Goal: Ask a question

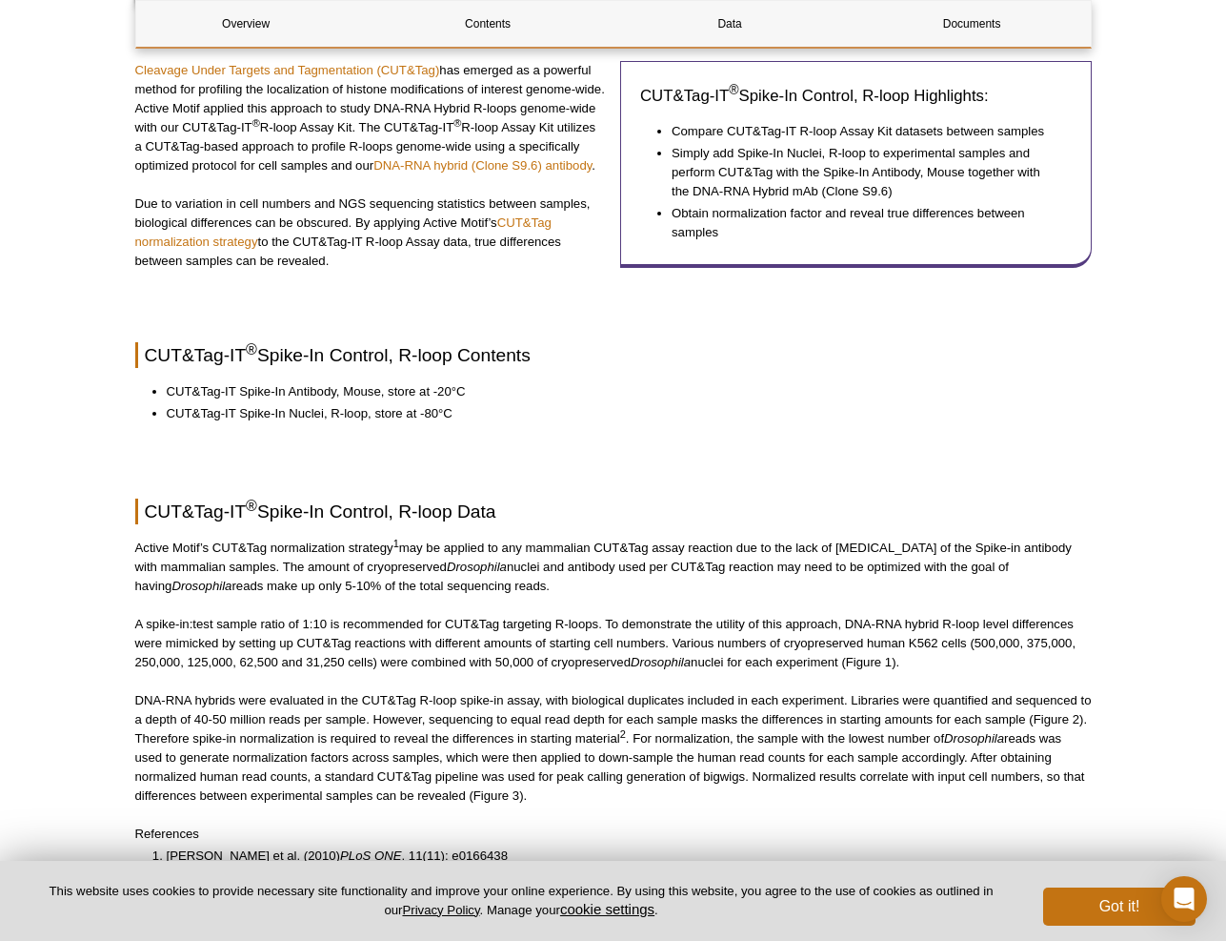
scroll to position [112, 0]
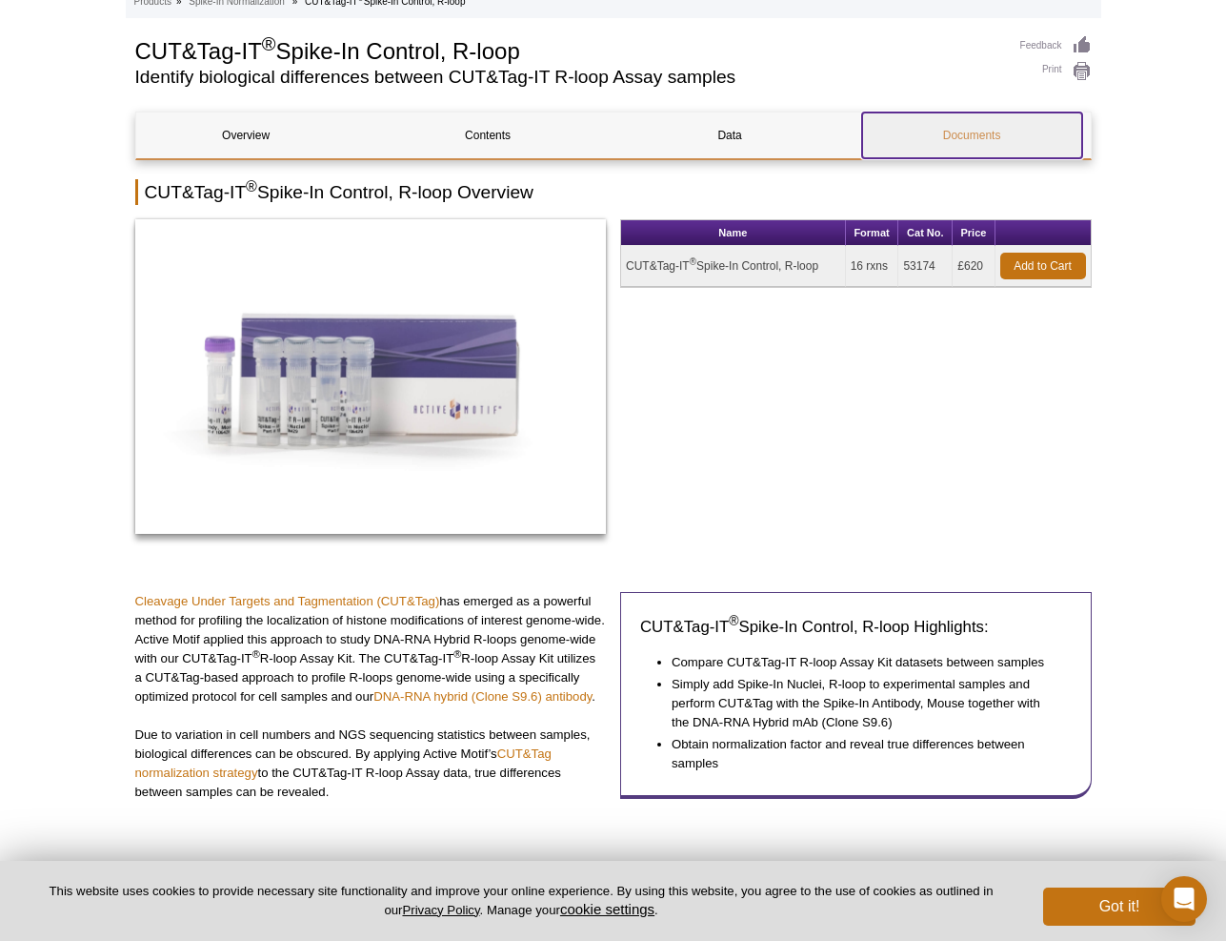
click at [947, 151] on link "Documents" at bounding box center [972, 135] width 220 height 46
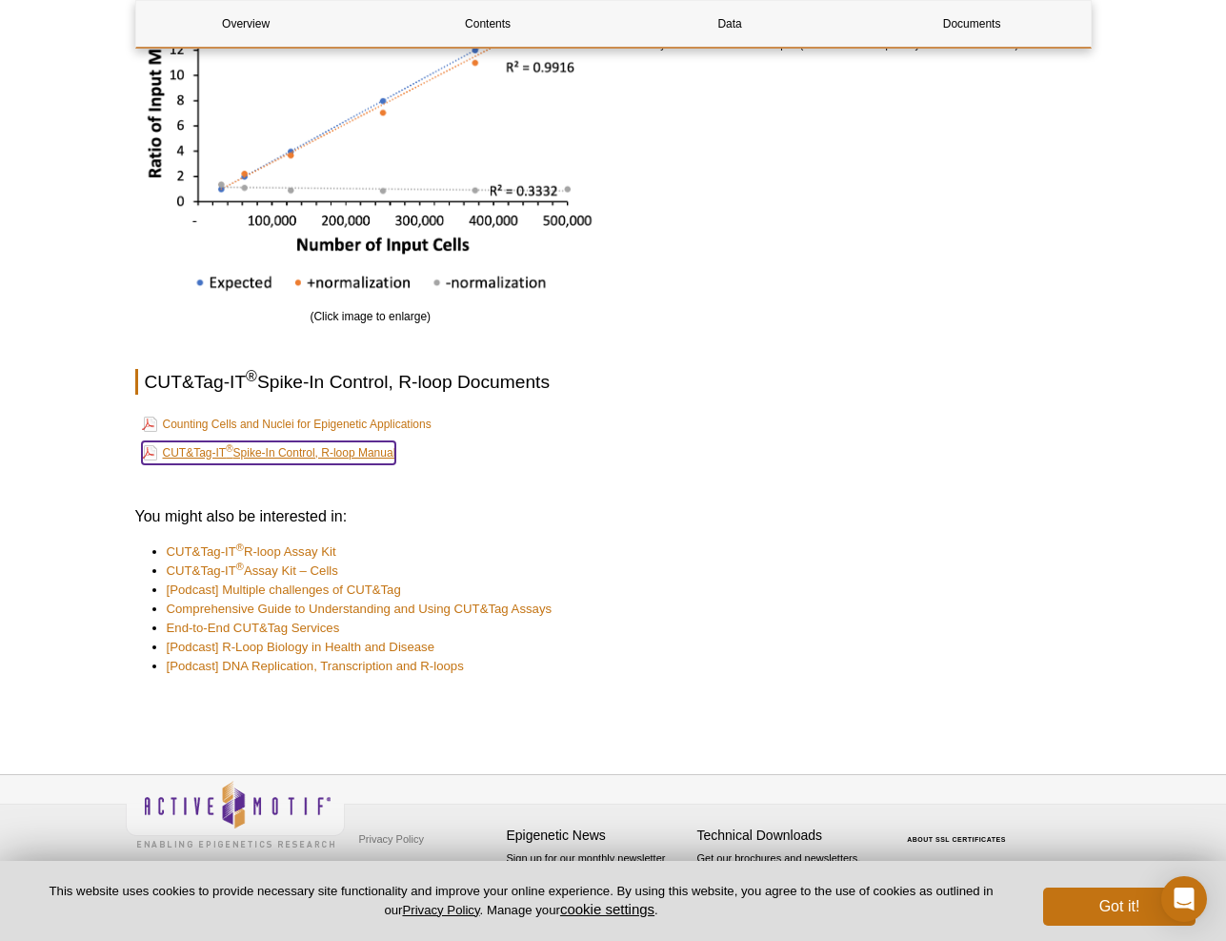
click at [299, 458] on link "CUT&Tag-IT ® Spike-In Control, R-loop Manual" at bounding box center [269, 452] width 254 height 23
click at [1185, 901] on icon "Open Intercom Messenger" at bounding box center [1184, 898] width 22 height 25
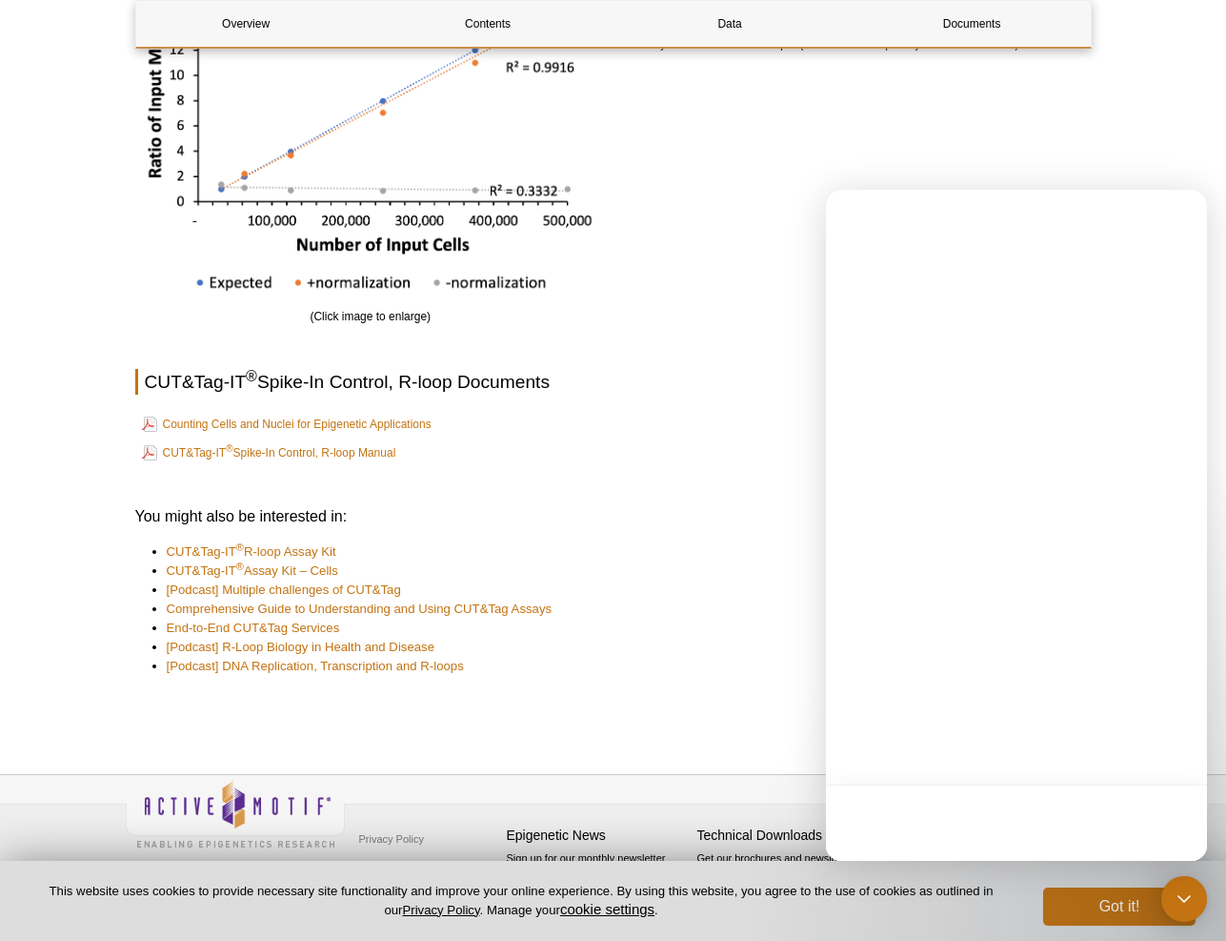
scroll to position [0, 0]
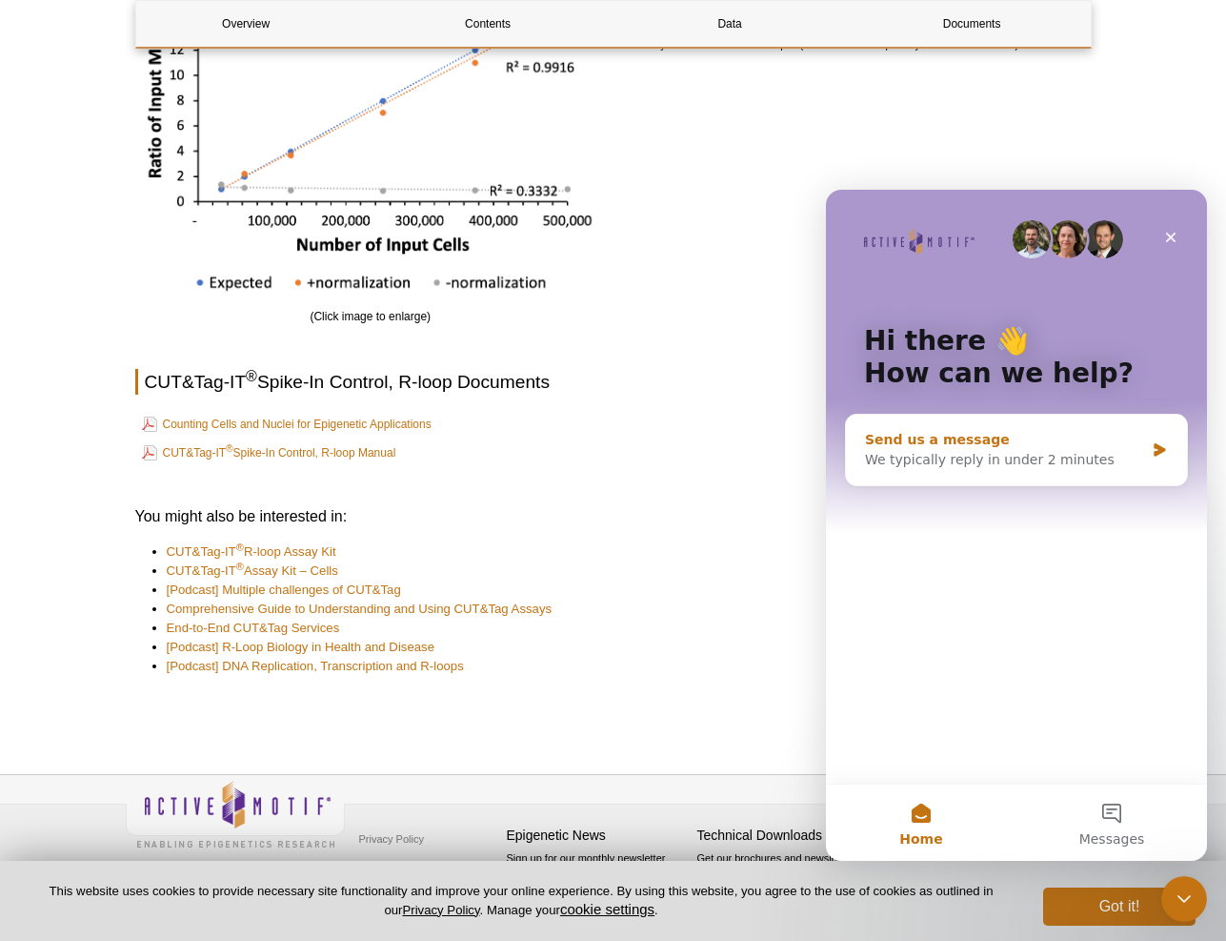
click at [971, 450] on div "We typically reply in under 2 minutes" at bounding box center [1004, 460] width 279 height 20
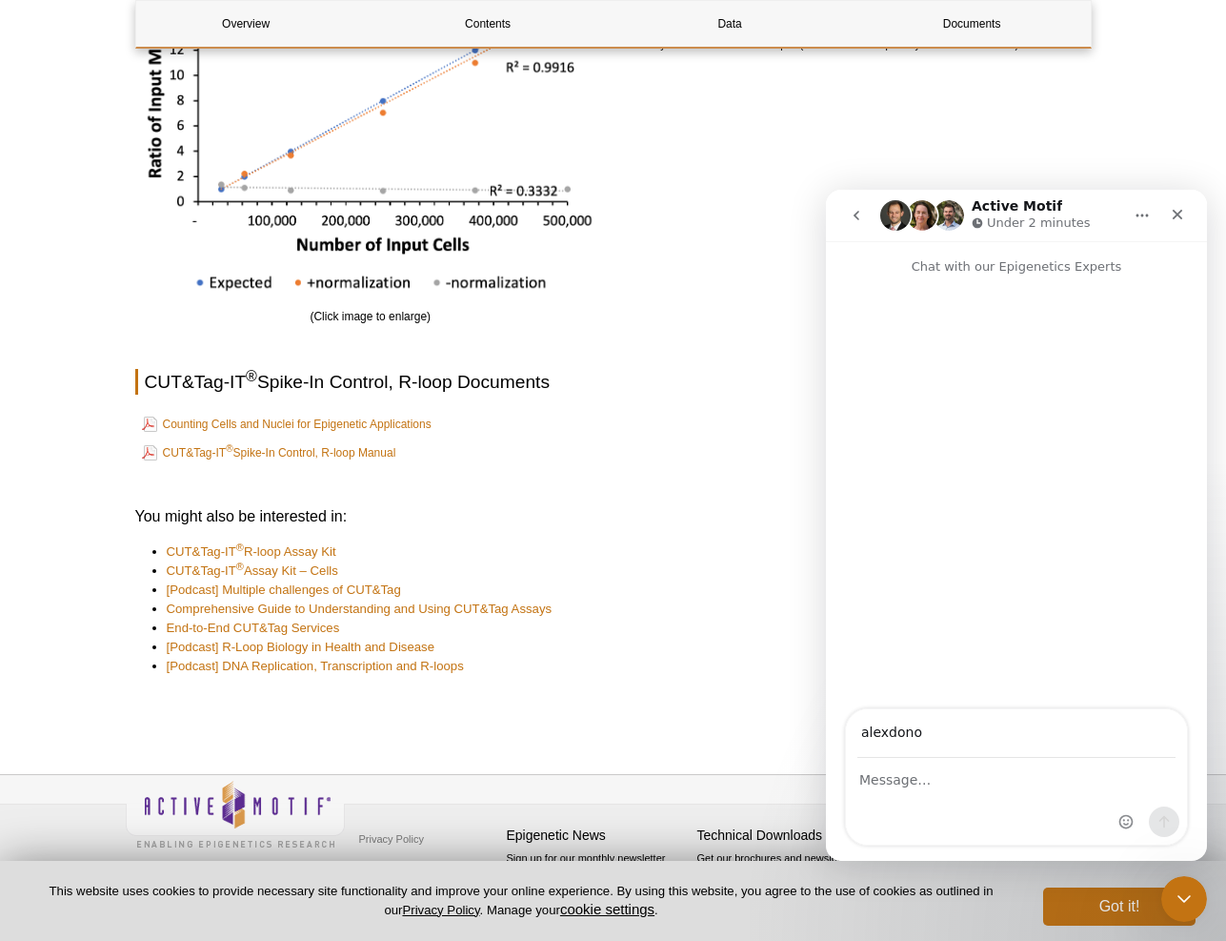
type input "[EMAIL_ADDRESS][DOMAIN_NAME]"
click at [932, 795] on div "Intercom messenger" at bounding box center [1016, 802] width 341 height 86
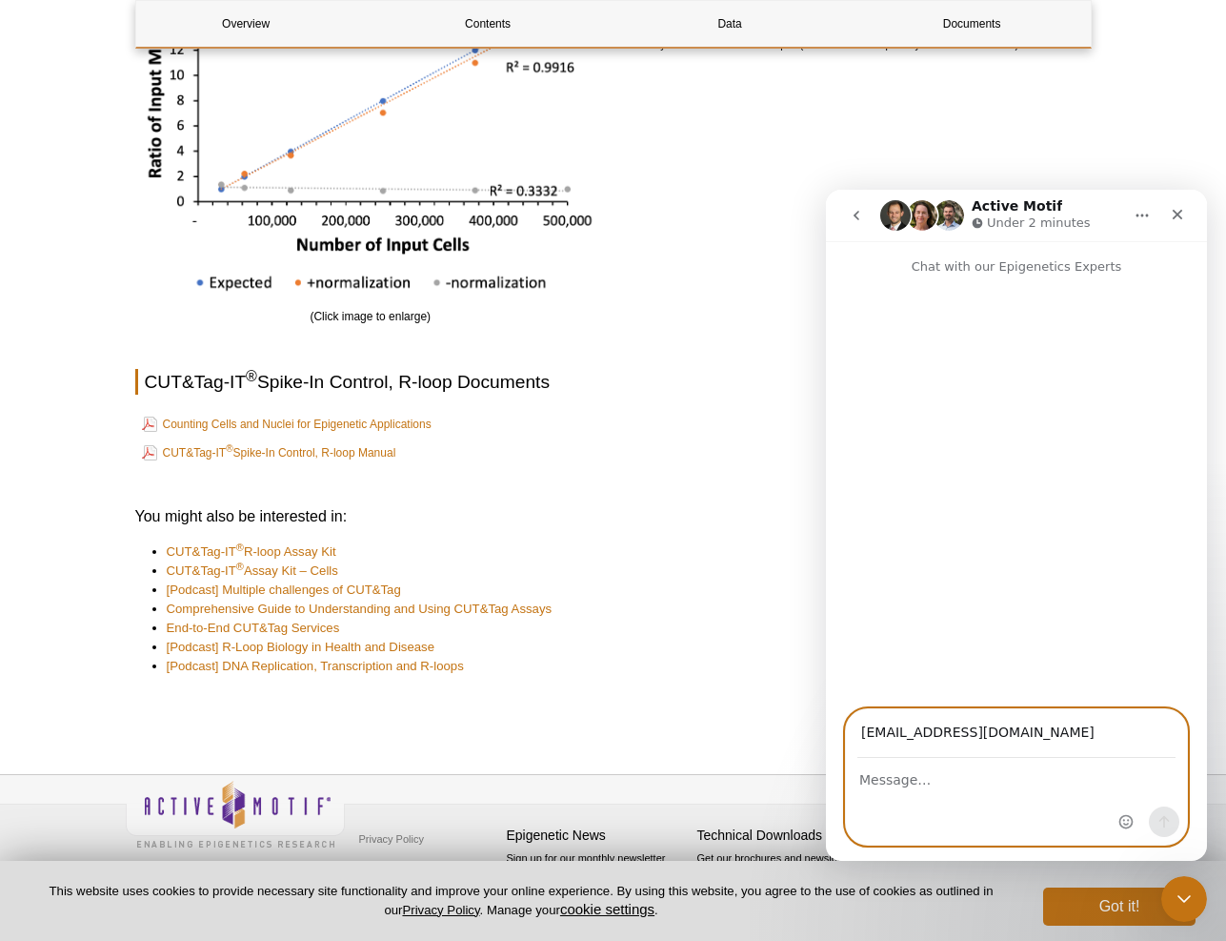
click at [886, 780] on textarea "Message…" at bounding box center [1016, 775] width 341 height 32
click at [921, 791] on textarea "Hi, We are using your Cut&Tag kit to profile H3K27ac/H3K4me3 and" at bounding box center [1016, 784] width 341 height 51
click at [1020, 800] on textarea "Hi, We are using your Cut&Tag kit to profile H3K27ac, H3K4me3 and" at bounding box center [1016, 784] width 341 height 51
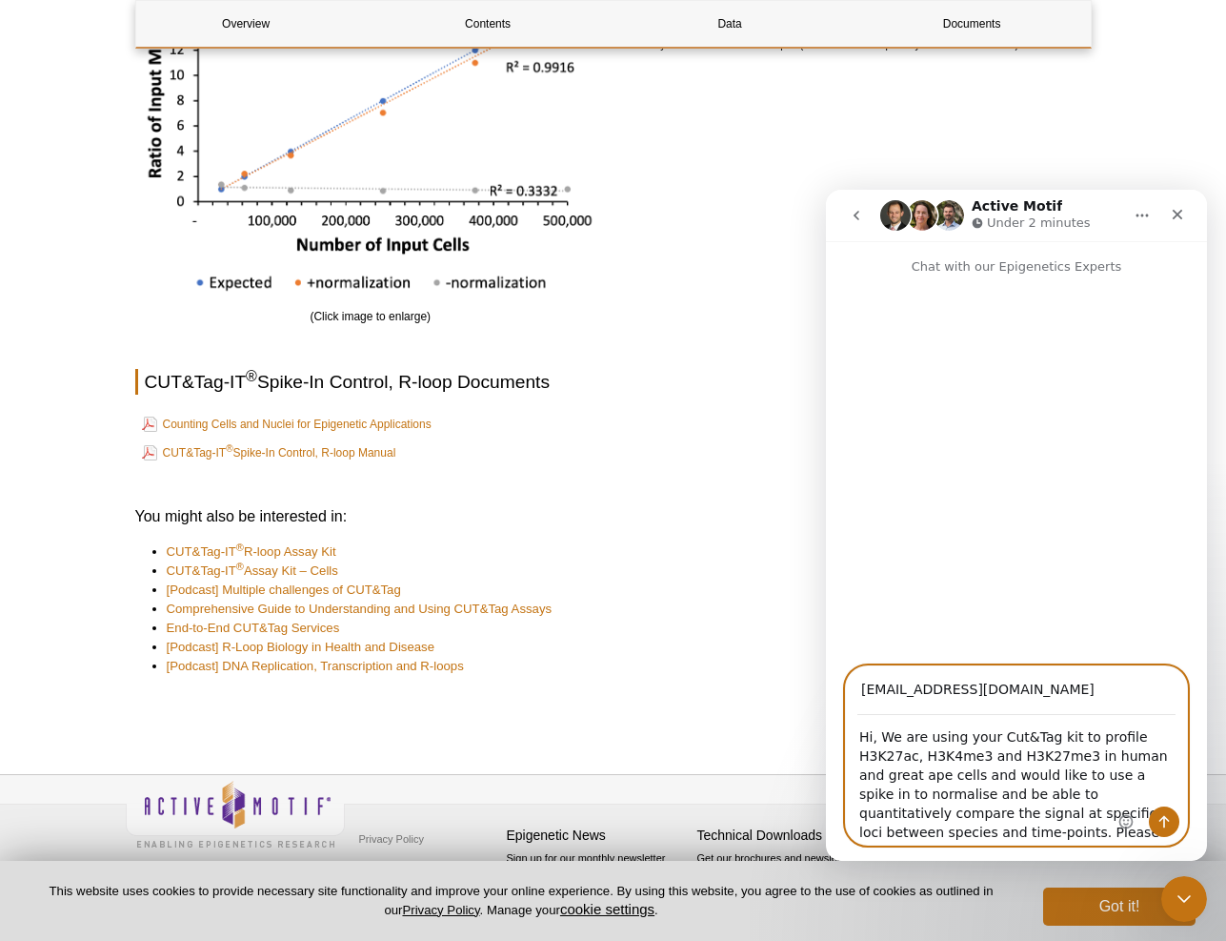
scroll to position [14, 0]
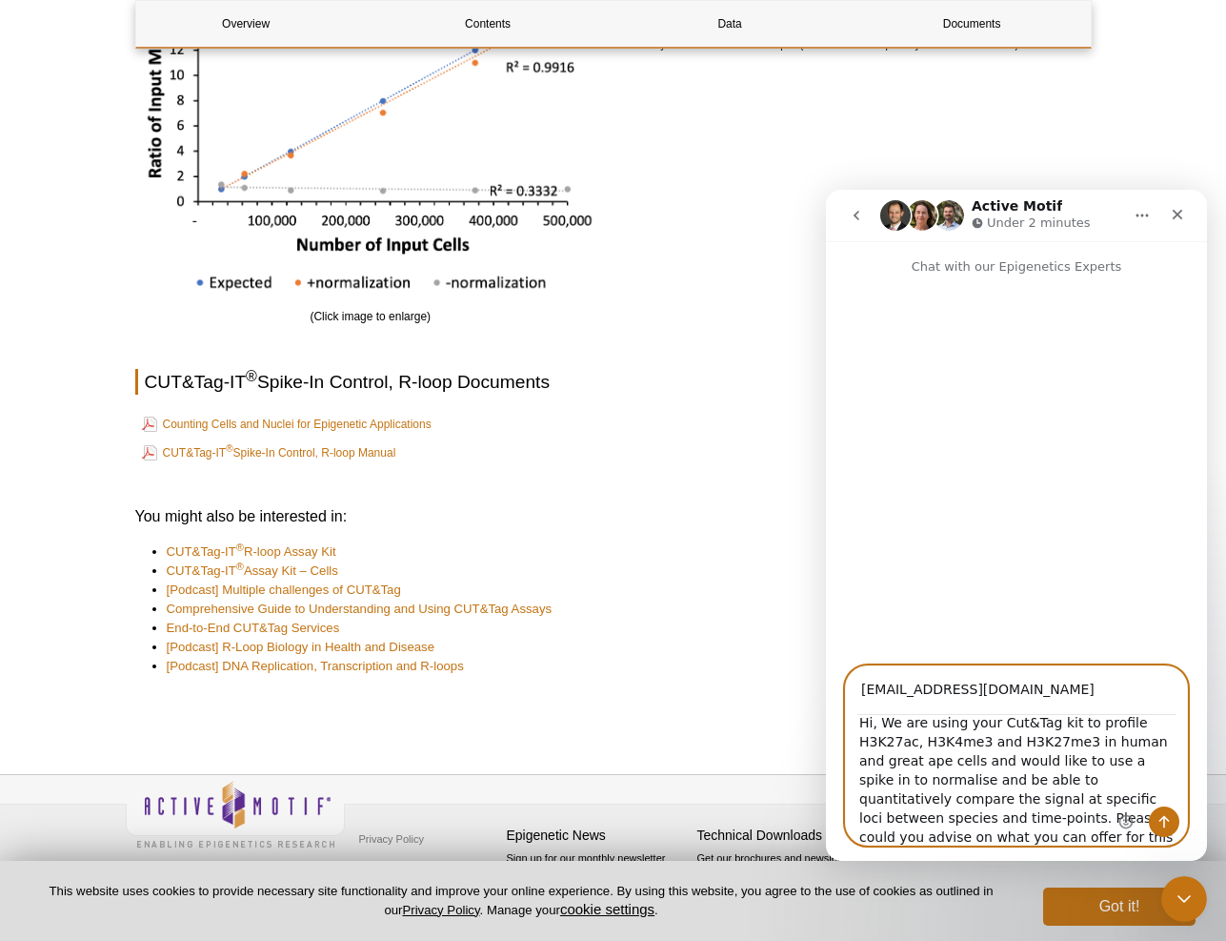
type textarea "Hi, We are using your Cut&Tag kit to profile H3K27ac, H3K4me3 and H3K27me3 in h…"
